Goal: Navigation & Orientation: Find specific page/section

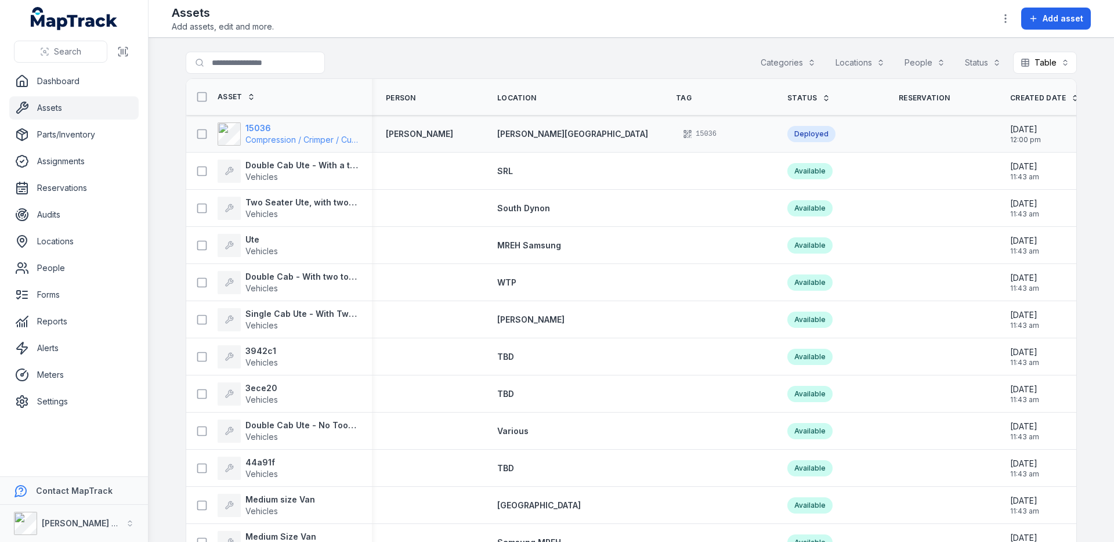
click at [264, 139] on span "Compression / Crimper / Cutter / [PERSON_NAME]" at bounding box center [340, 140] width 191 height 10
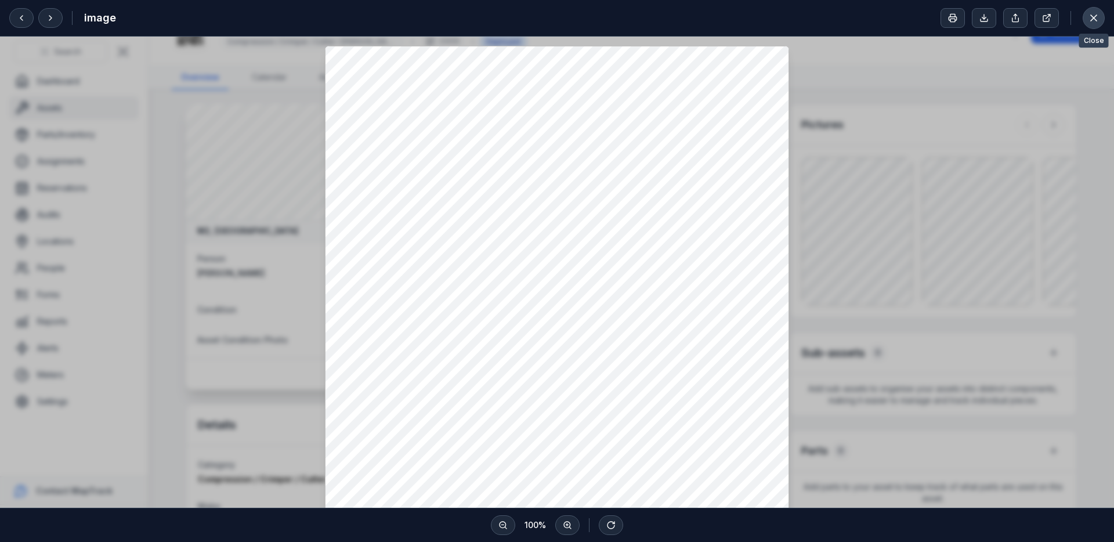
click at [991, 17] on icon at bounding box center [1094, 18] width 12 height 12
click at [991, 16] on icon at bounding box center [1093, 18] width 6 height 6
click at [991, 17] on icon at bounding box center [1093, 18] width 6 height 6
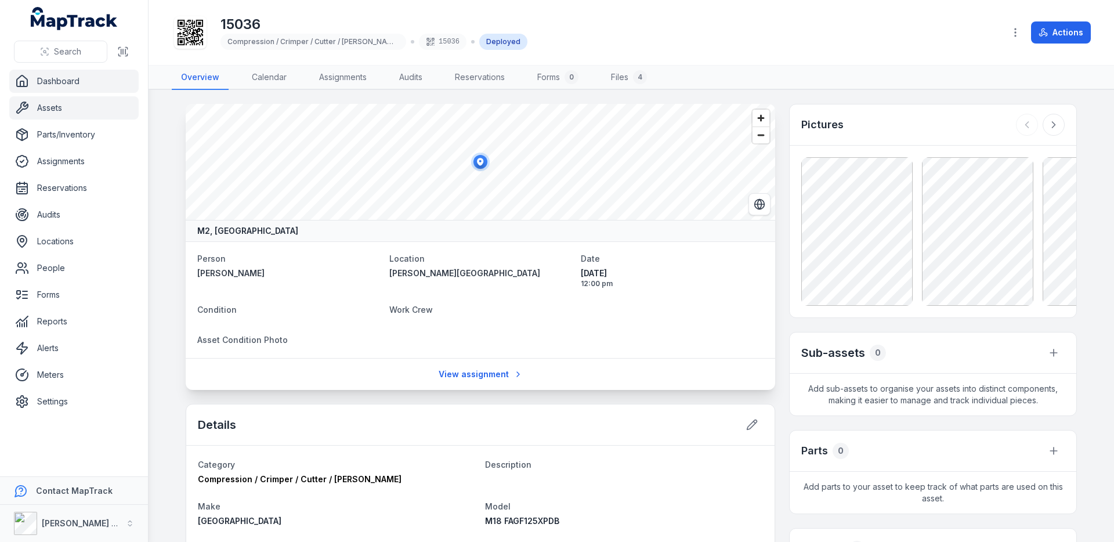
click at [70, 73] on link "Dashboard" at bounding box center [73, 81] width 129 height 23
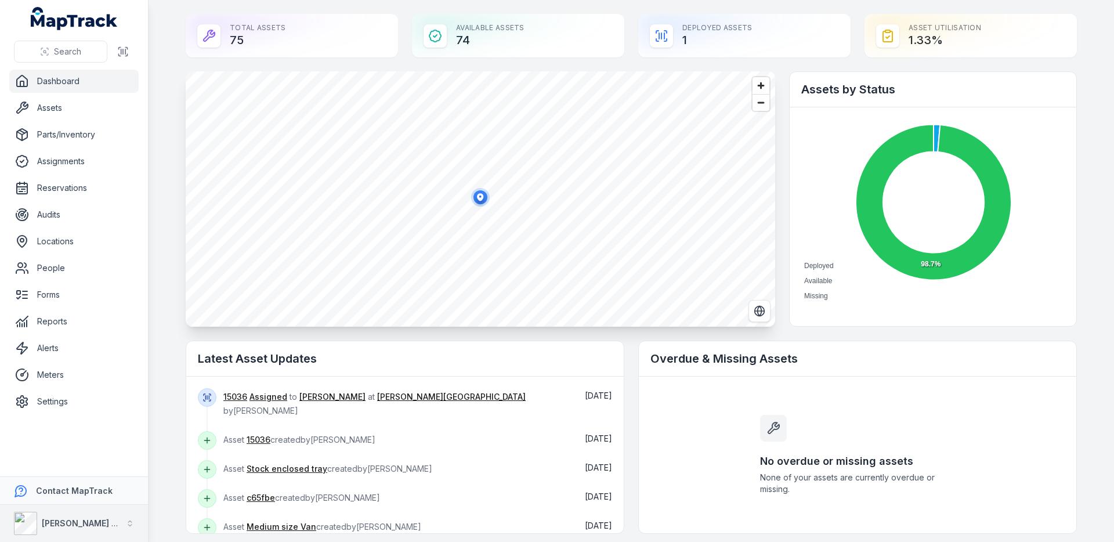
click at [52, 516] on strong "[PERSON_NAME] Electrical" at bounding box center [96, 523] width 108 height 10
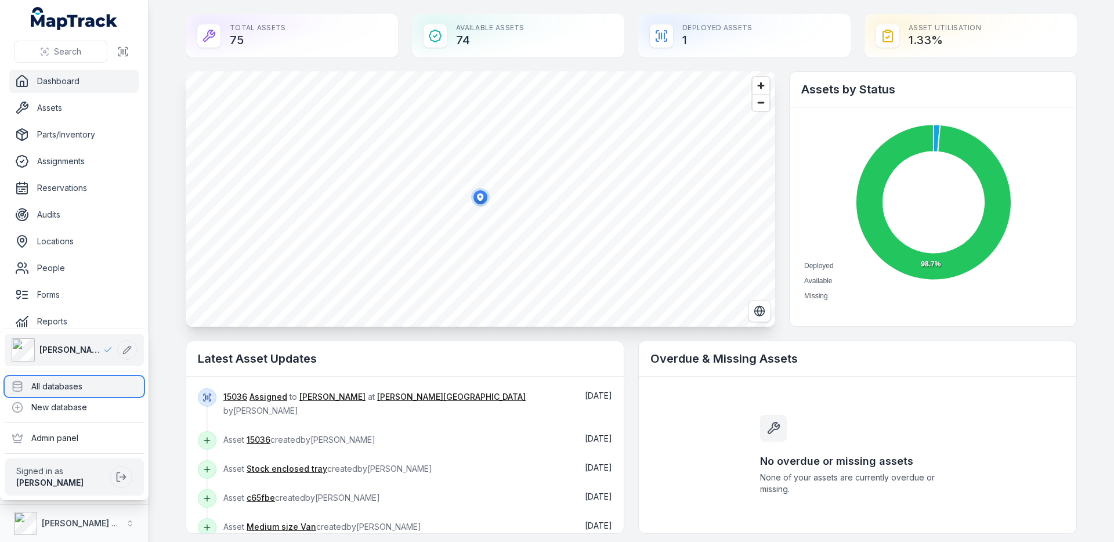
click at [111, 376] on div "All databases" at bounding box center [74, 386] width 139 height 21
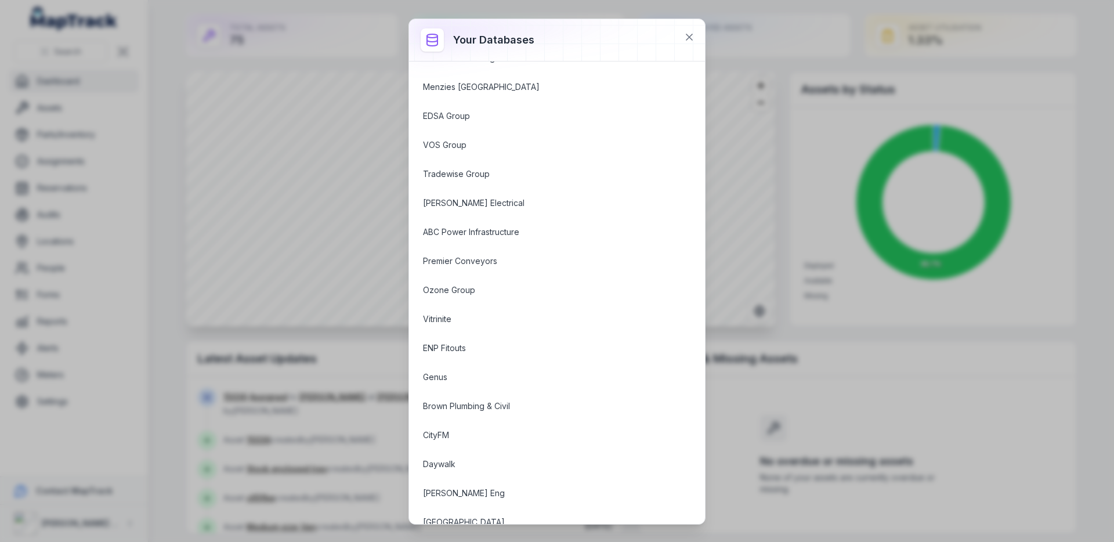
scroll to position [284, 0]
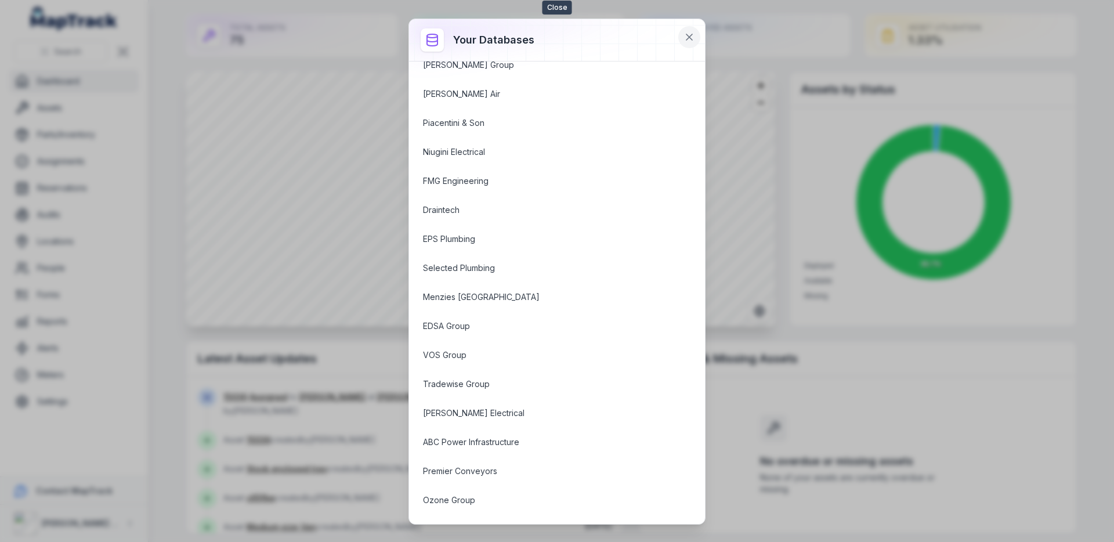
click at [691, 39] on icon at bounding box center [689, 37] width 6 height 6
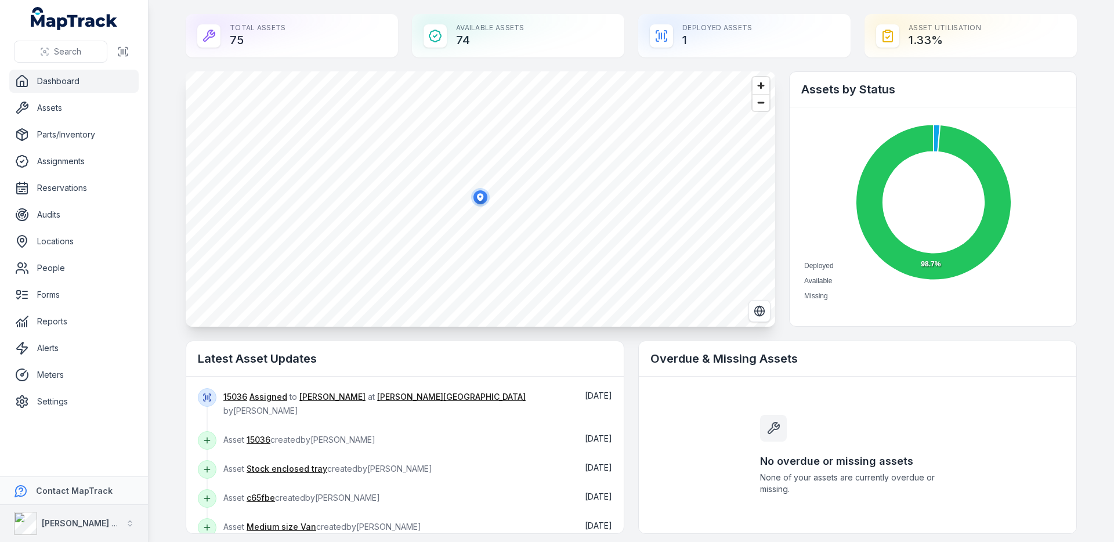
click at [70, 513] on div "[PERSON_NAME] Electrical" at bounding box center [67, 523] width 107 height 23
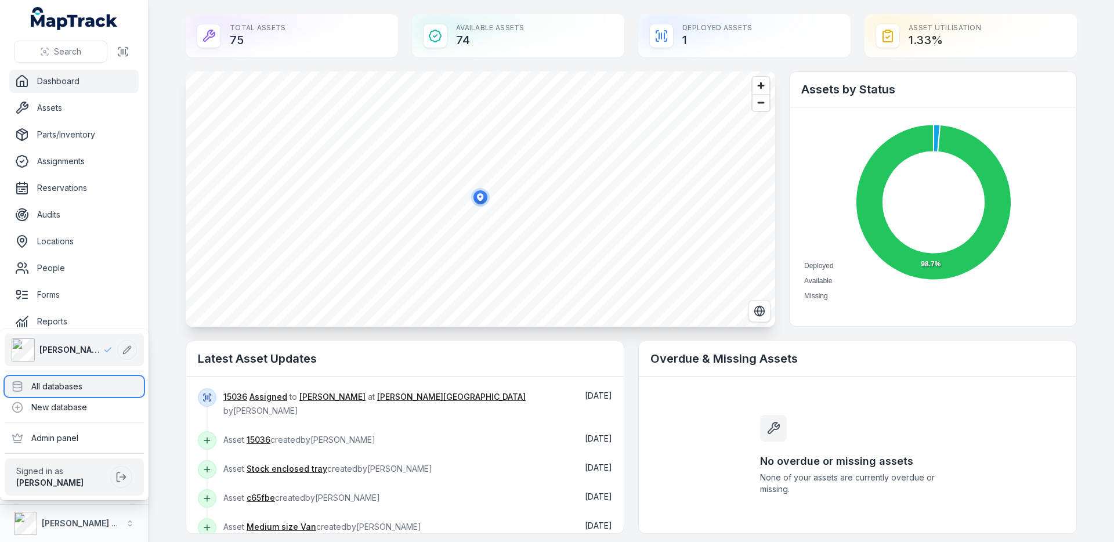
click at [111, 380] on div "All databases" at bounding box center [74, 386] width 139 height 21
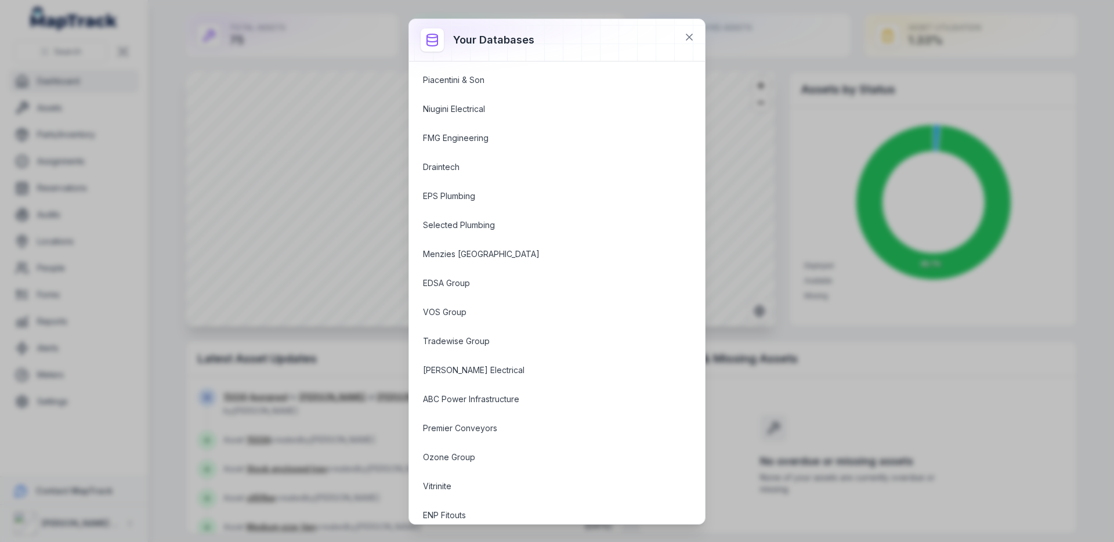
scroll to position [0, 0]
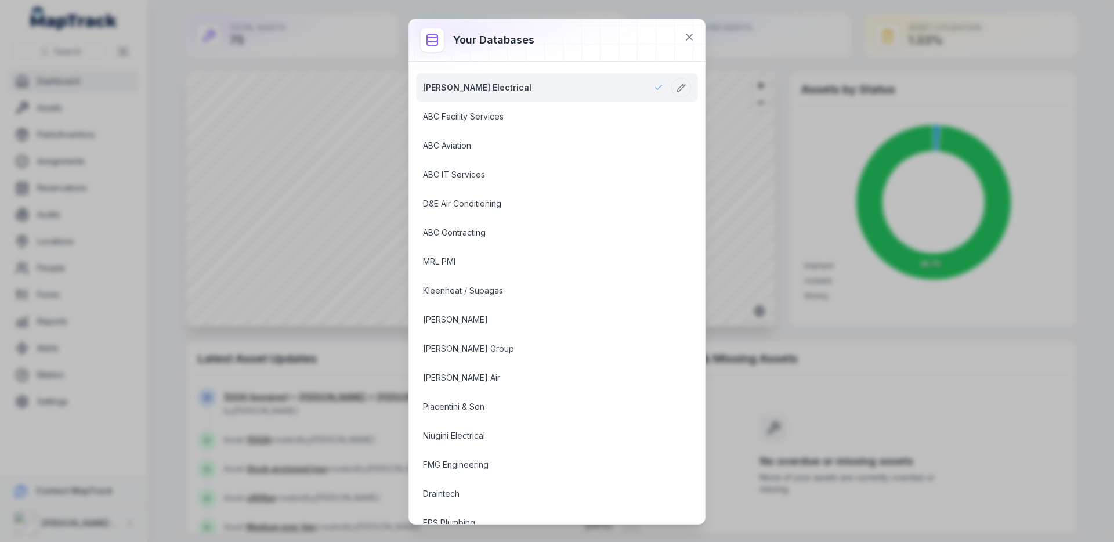
click at [583, 38] on div at bounding box center [557, 40] width 296 height 42
click at [697, 39] on button at bounding box center [689, 37] width 22 height 22
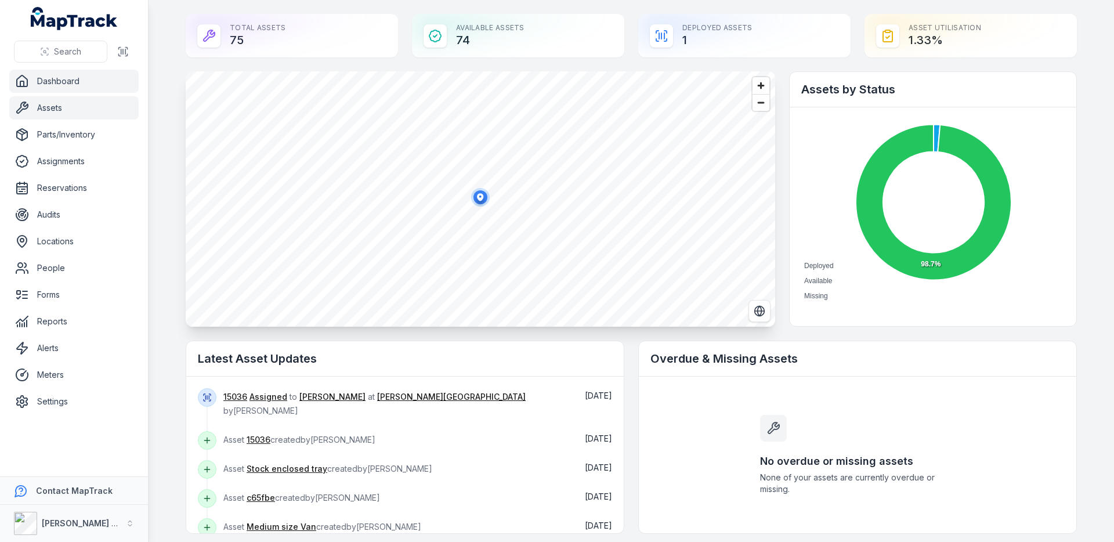
click at [61, 111] on link "Assets" at bounding box center [73, 107] width 129 height 23
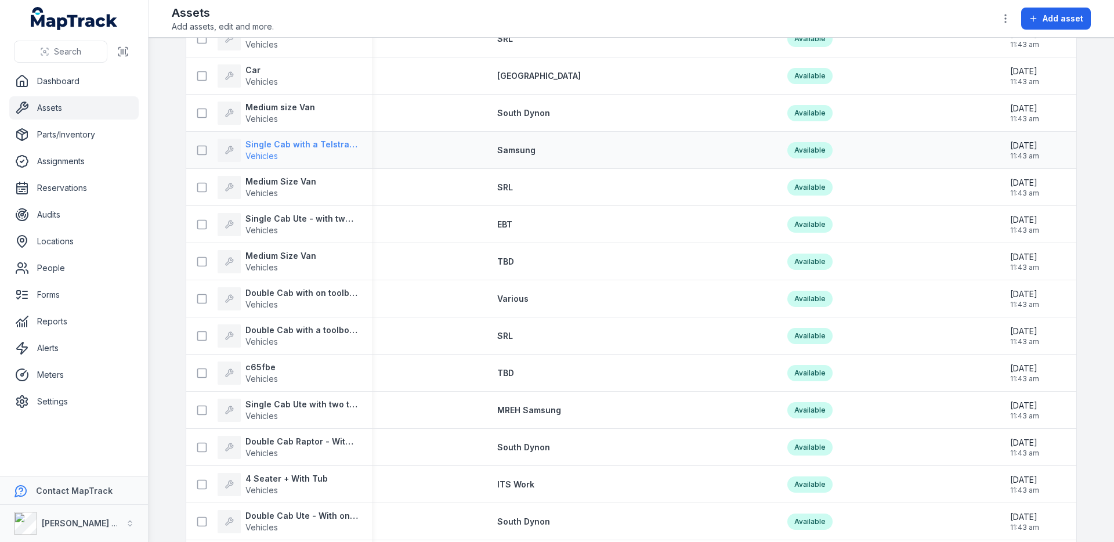
scroll to position [1449, 0]
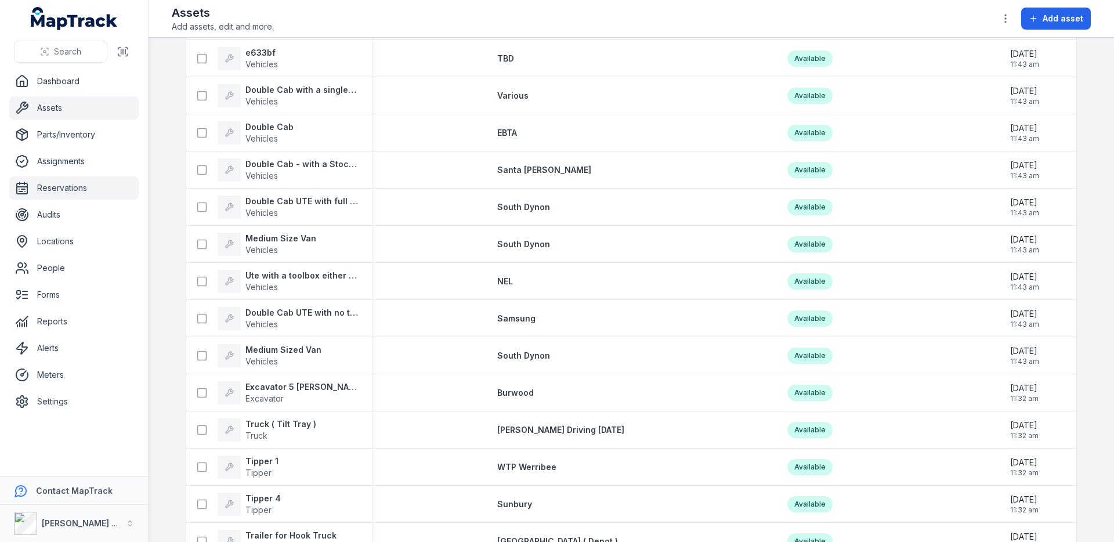
click at [68, 184] on link "Reservations" at bounding box center [73, 187] width 129 height 23
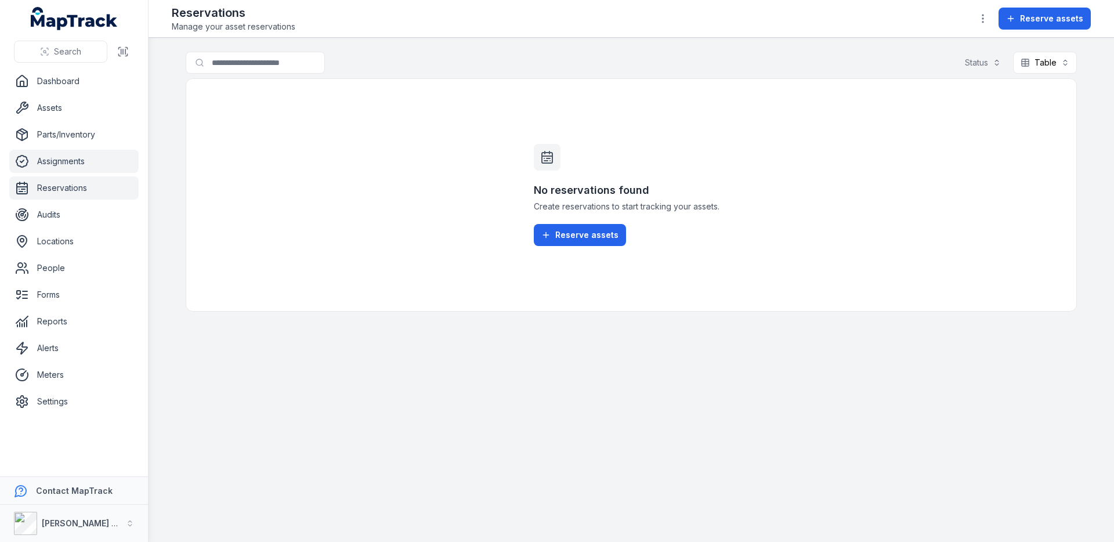
click at [63, 165] on link "Assignments" at bounding box center [73, 161] width 129 height 23
click at [66, 231] on link "Locations" at bounding box center [73, 241] width 129 height 23
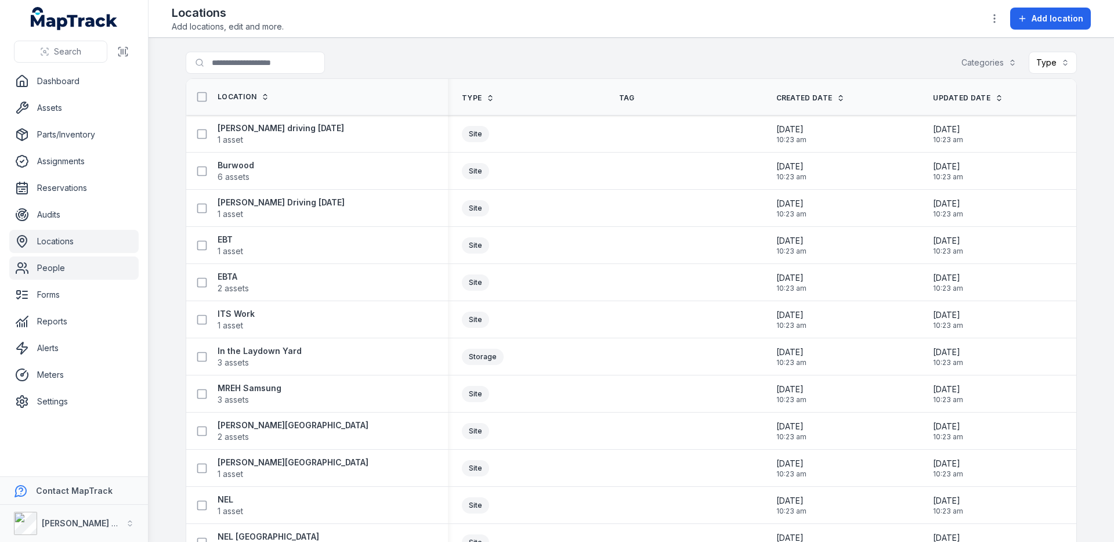
click at [40, 259] on link "People" at bounding box center [73, 267] width 129 height 23
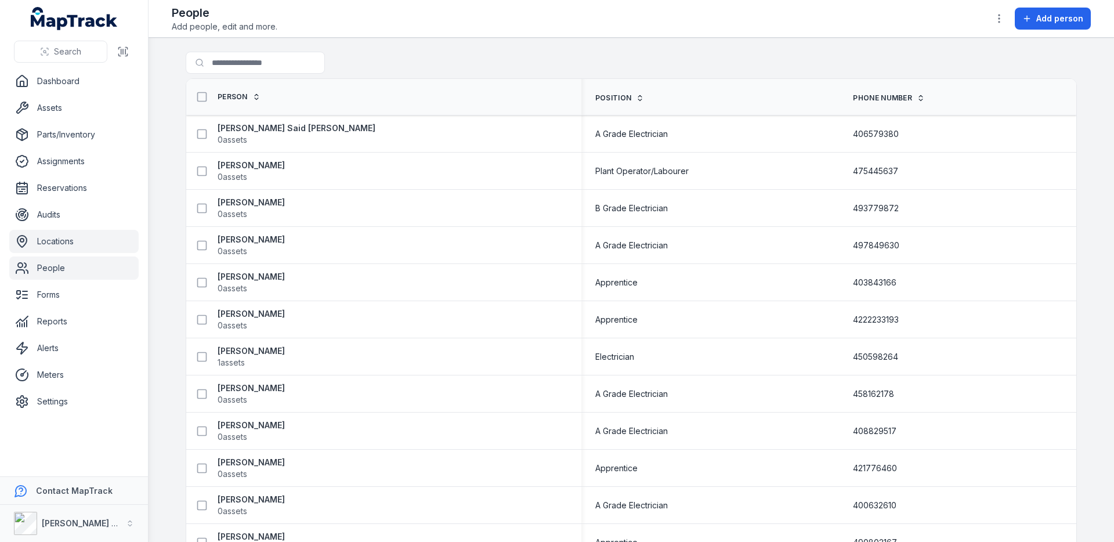
click at [55, 244] on link "Locations" at bounding box center [73, 241] width 129 height 23
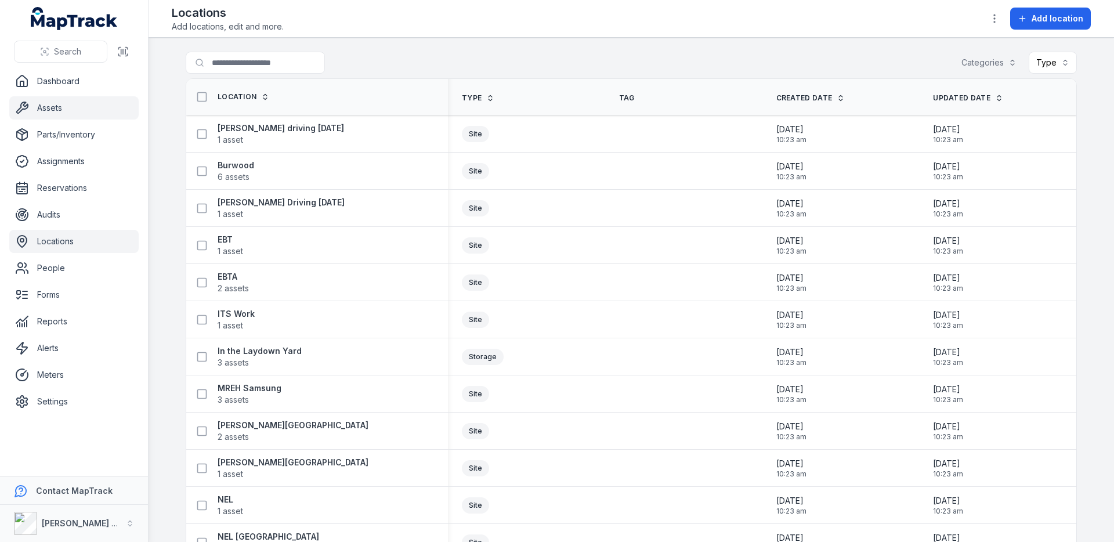
click at [69, 114] on link "Assets" at bounding box center [73, 107] width 129 height 23
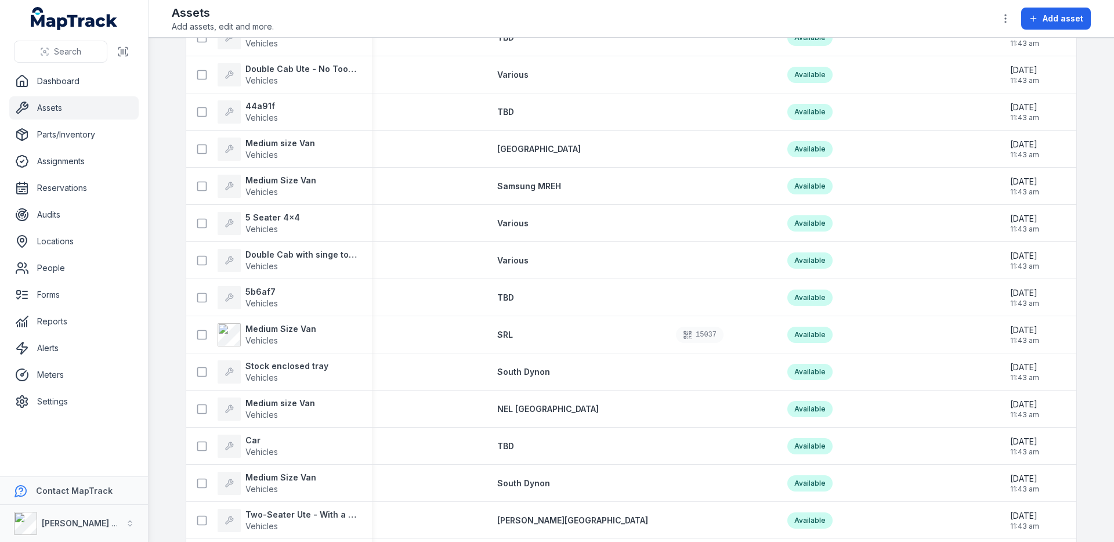
scroll to position [427, 0]
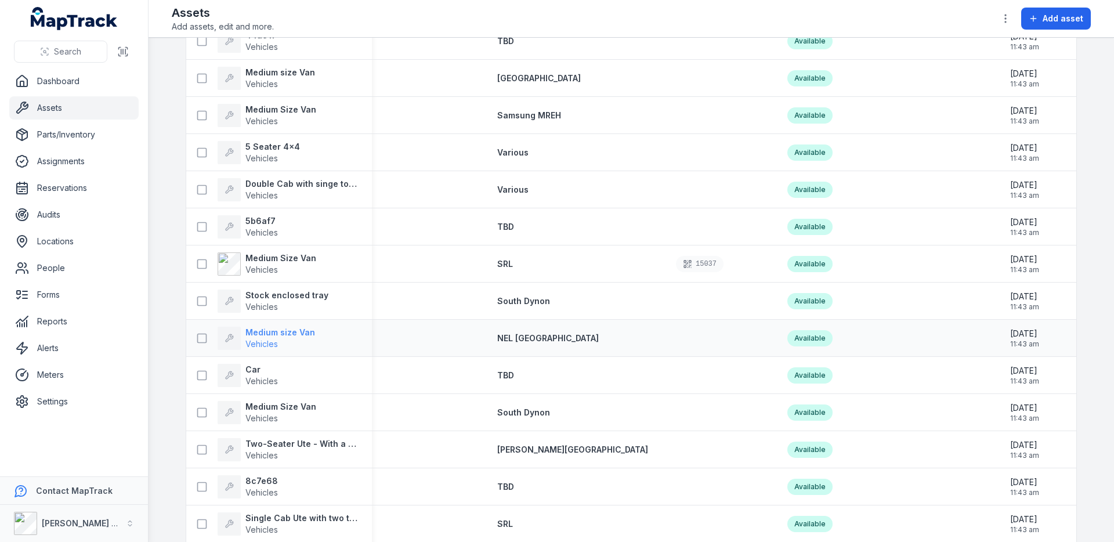
click at [272, 347] on span "Vehicles" at bounding box center [261, 344] width 32 height 10
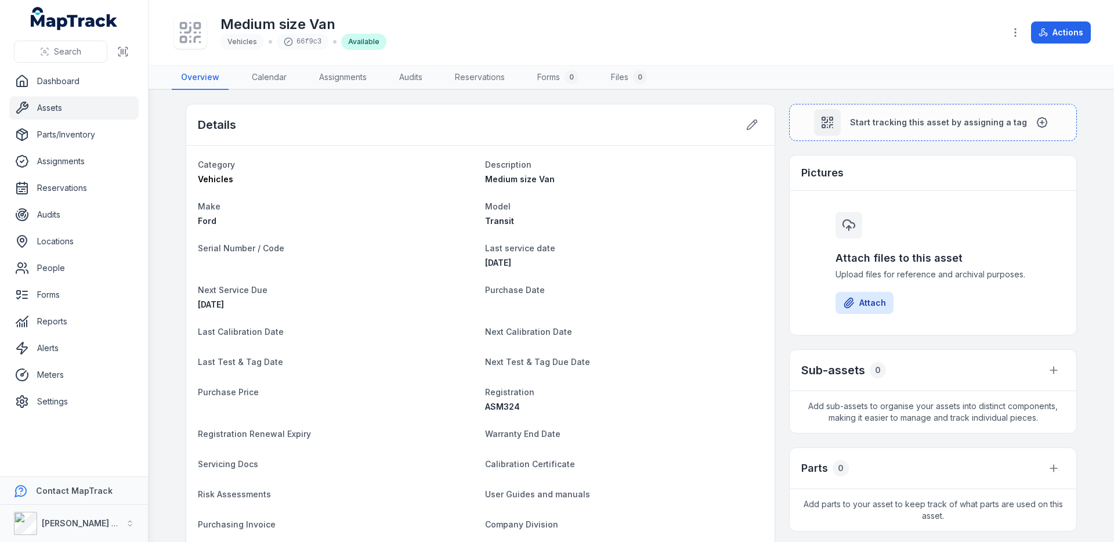
click at [252, 40] on span "Vehicles" at bounding box center [242, 41] width 30 height 9
click at [251, 41] on span "Vehicles" at bounding box center [242, 41] width 30 height 9
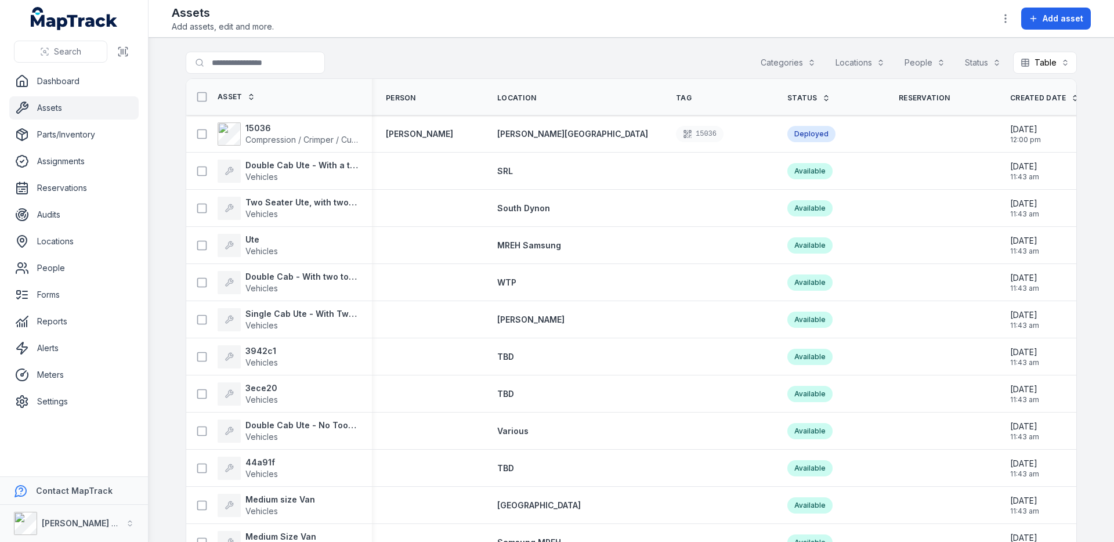
click at [745, 15] on div "Assets Add assets, edit and more. Add asset" at bounding box center [631, 19] width 919 height 28
click at [50, 516] on strong "[PERSON_NAME] Electrical" at bounding box center [96, 523] width 108 height 10
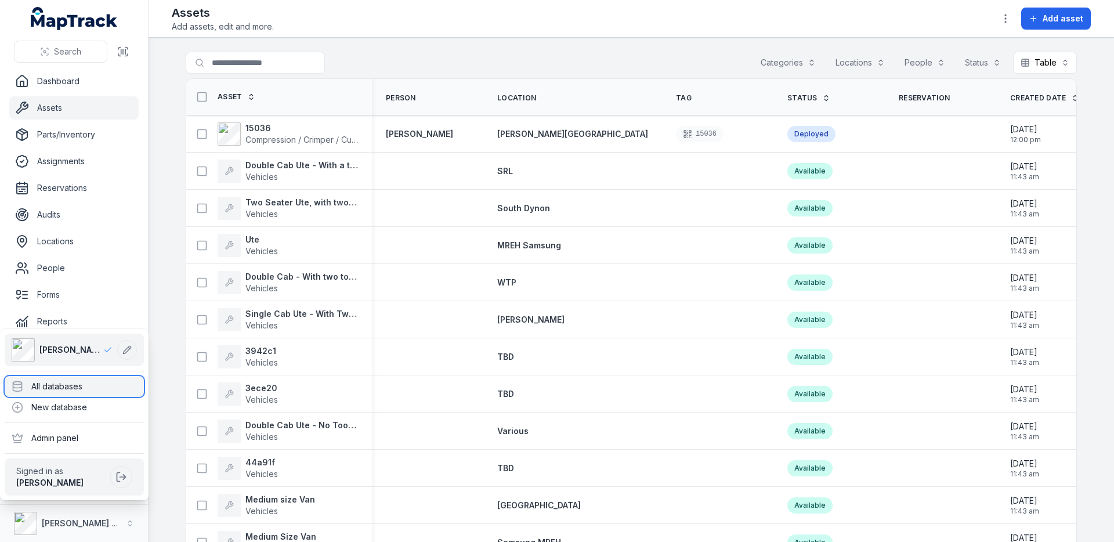
click at [100, 383] on div "All databases" at bounding box center [74, 386] width 139 height 21
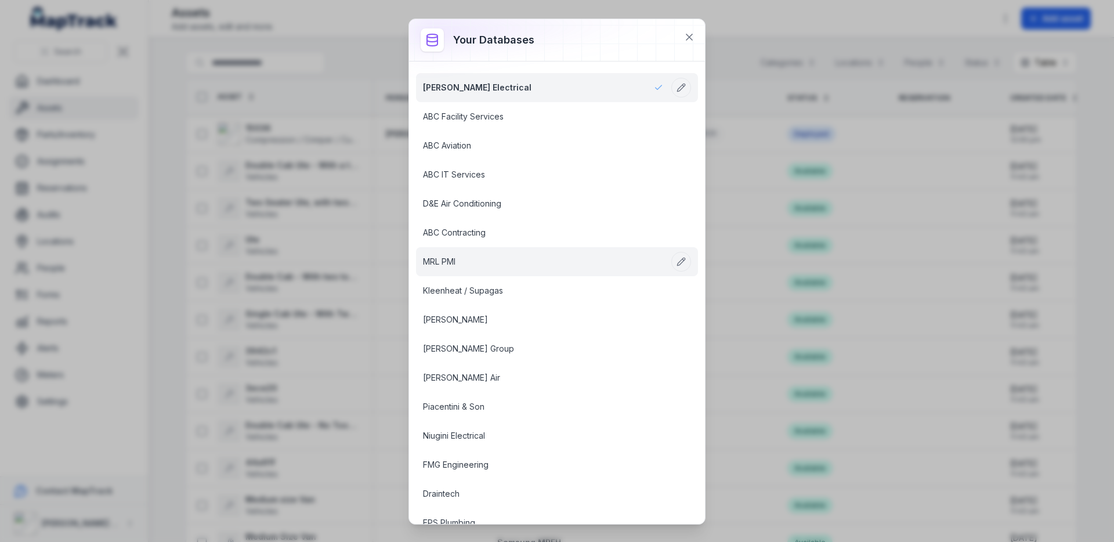
click at [448, 256] on link "MRL PMI" at bounding box center [543, 262] width 240 height 12
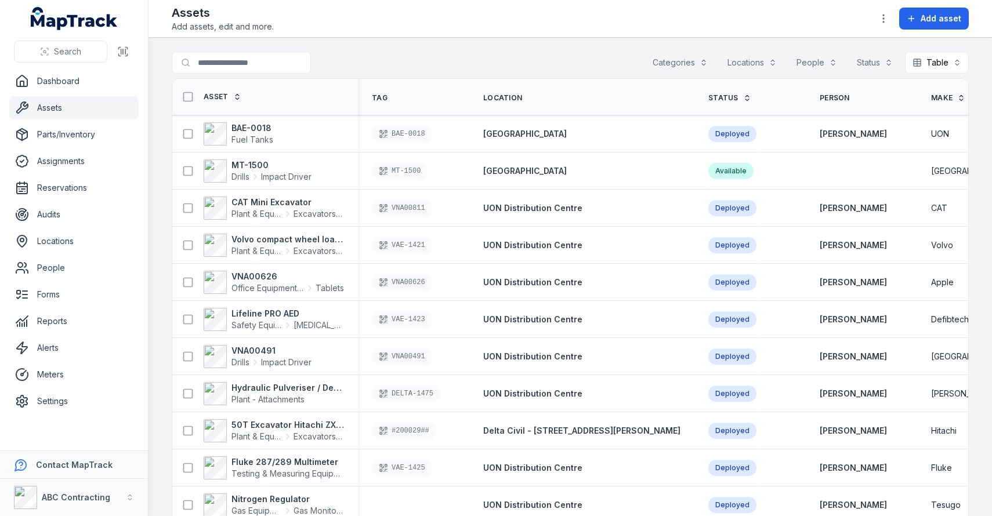
click at [603, 57] on div "Search for assets Categories Locations People Status Table *****" at bounding box center [570, 65] width 797 height 27
click at [603, 52] on div "Search for assets Categories Locations People Status Table *****" at bounding box center [570, 65] width 797 height 27
click at [477, 9] on div "Assets Add assets, edit and more. Add asset" at bounding box center [570, 19] width 797 height 28
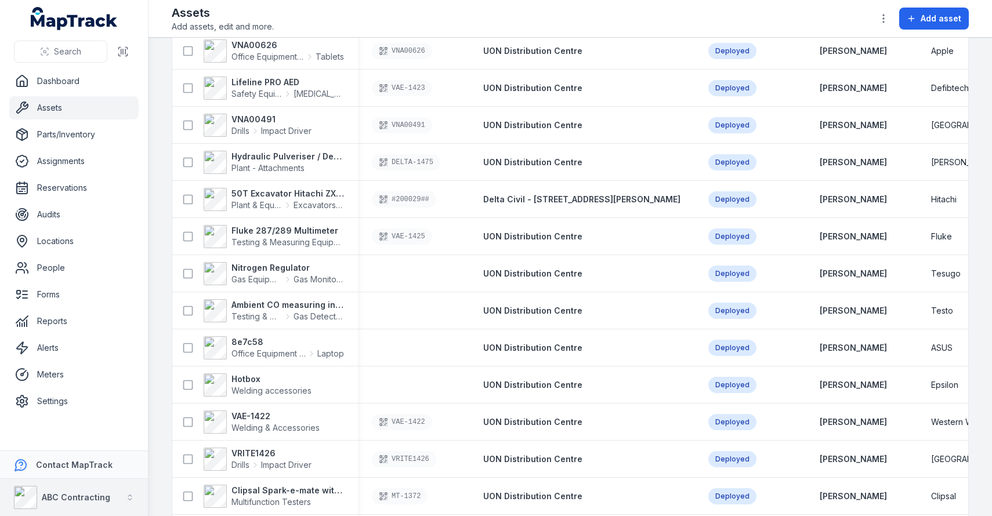
click at [63, 499] on strong "ABC Contracting" at bounding box center [76, 497] width 68 height 10
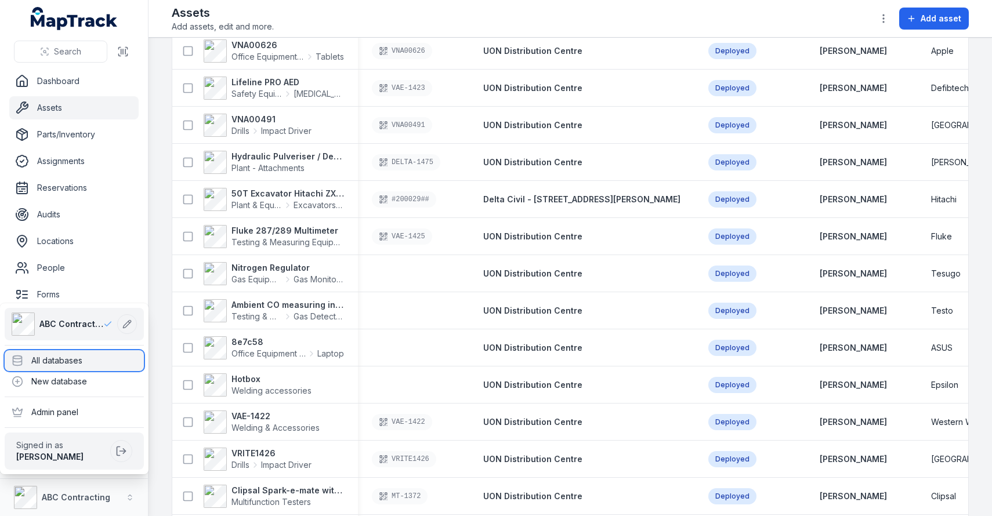
click at [104, 365] on div "All databases" at bounding box center [74, 360] width 139 height 21
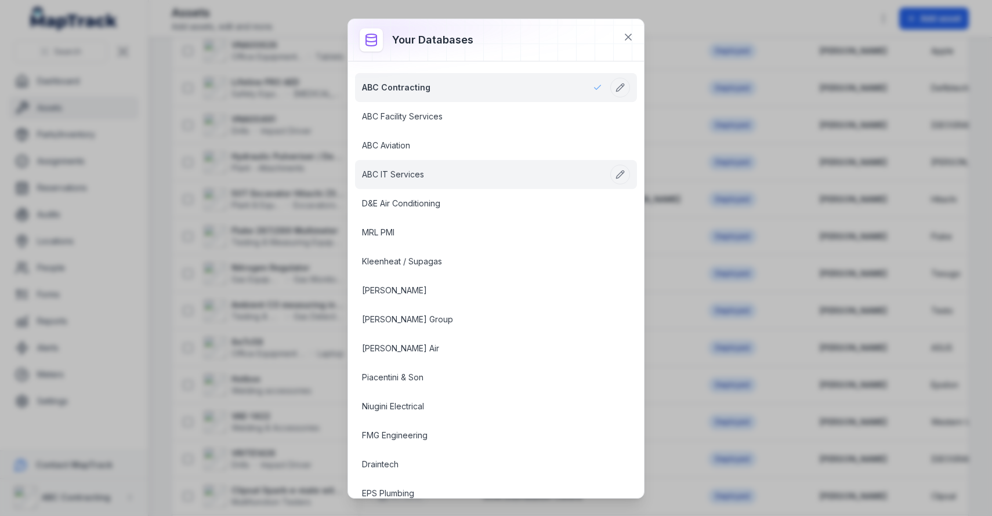
scroll to position [445, 0]
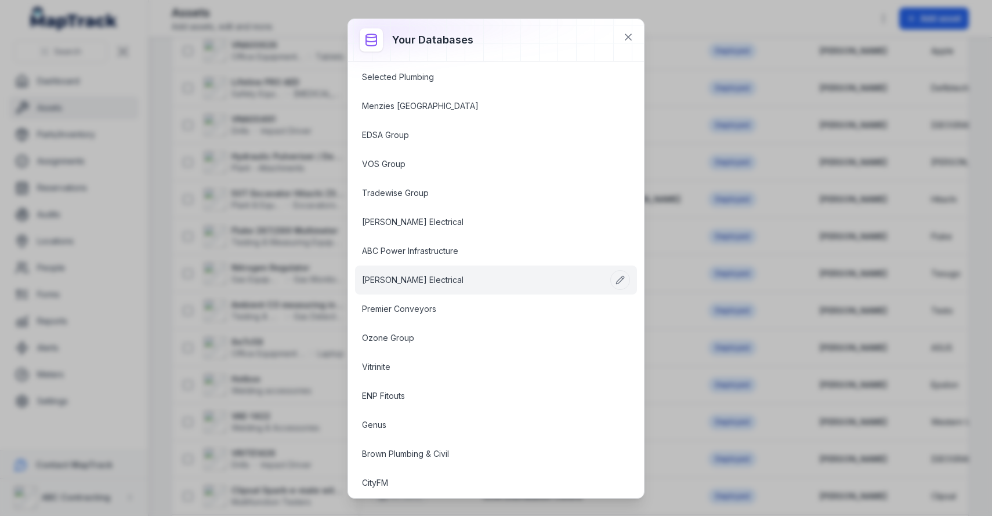
click at [415, 285] on link "[PERSON_NAME] Electrical" at bounding box center [482, 280] width 240 height 12
